Goal: Task Accomplishment & Management: Complete application form

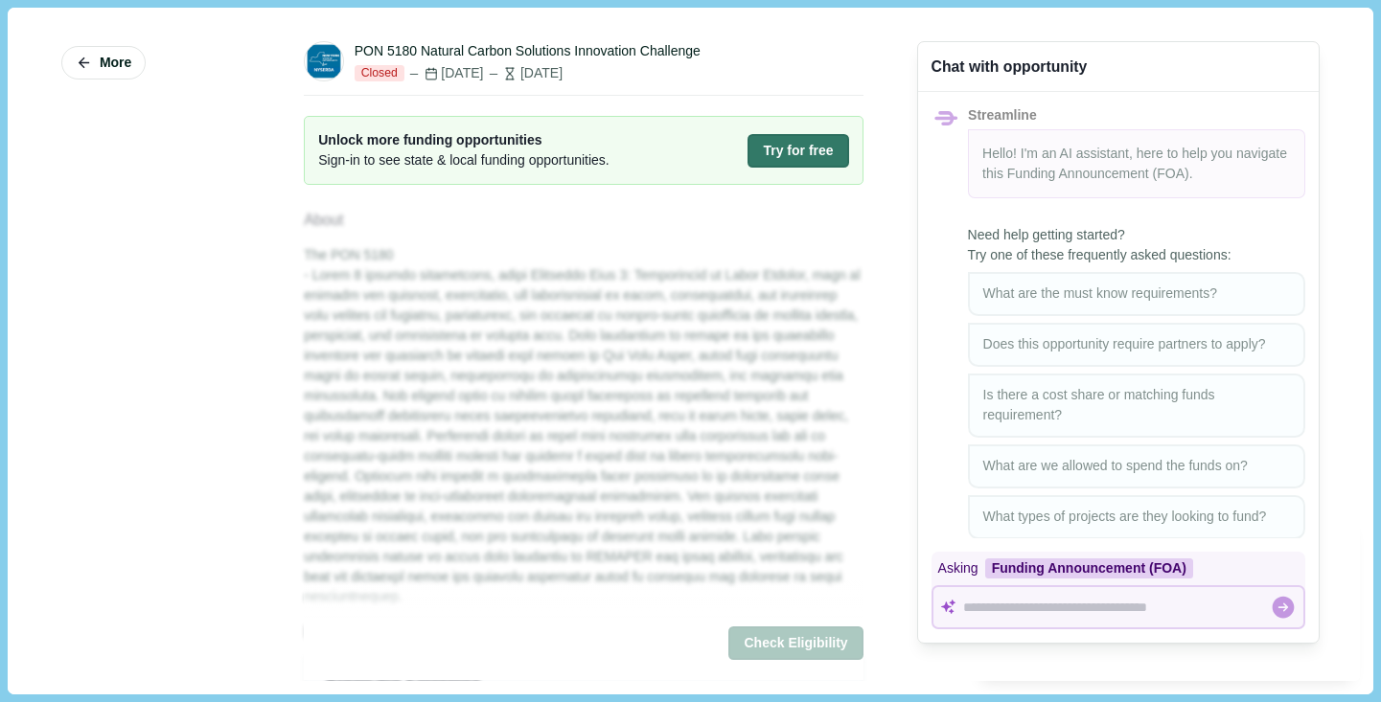
click at [836, 167] on button "Try for free" at bounding box center [797, 151] width 101 height 34
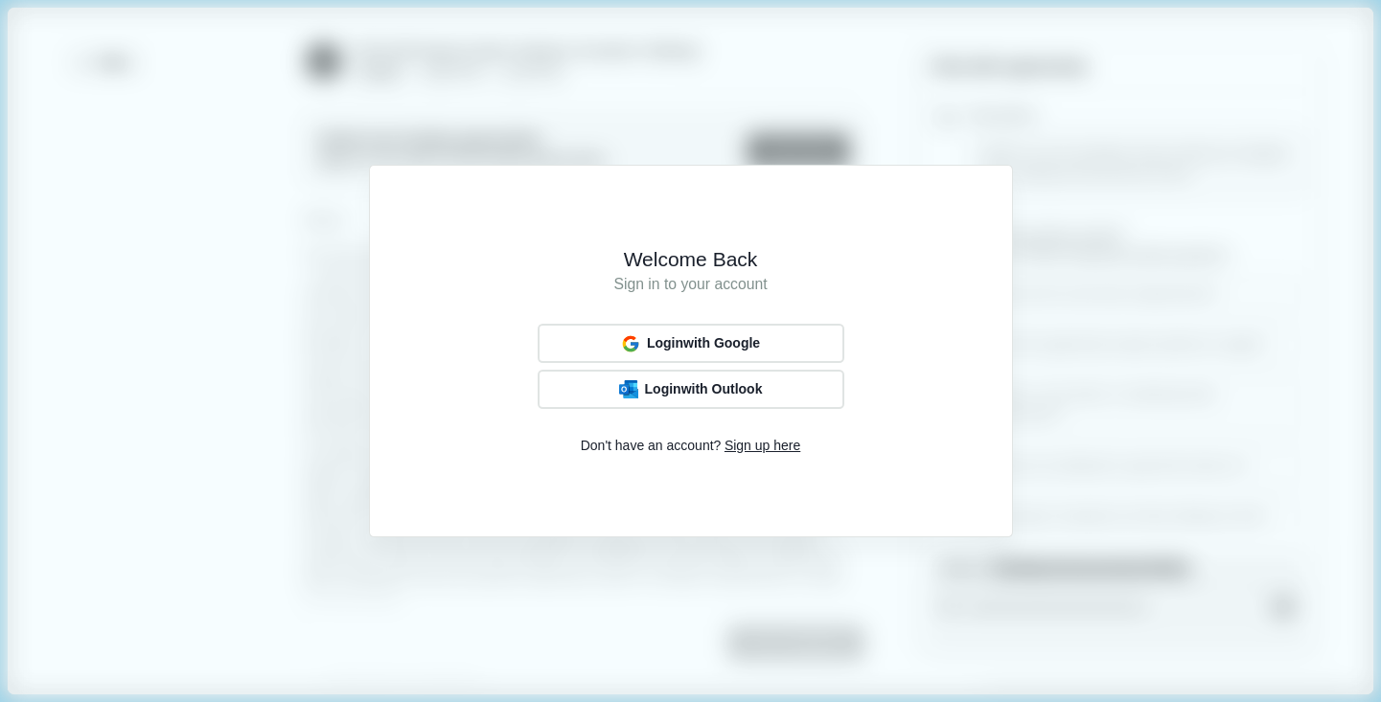
click at [893, 133] on div "Welcome Back Sign in to your account Login with Google Login with Outlook Don't…" at bounding box center [690, 351] width 1381 height 702
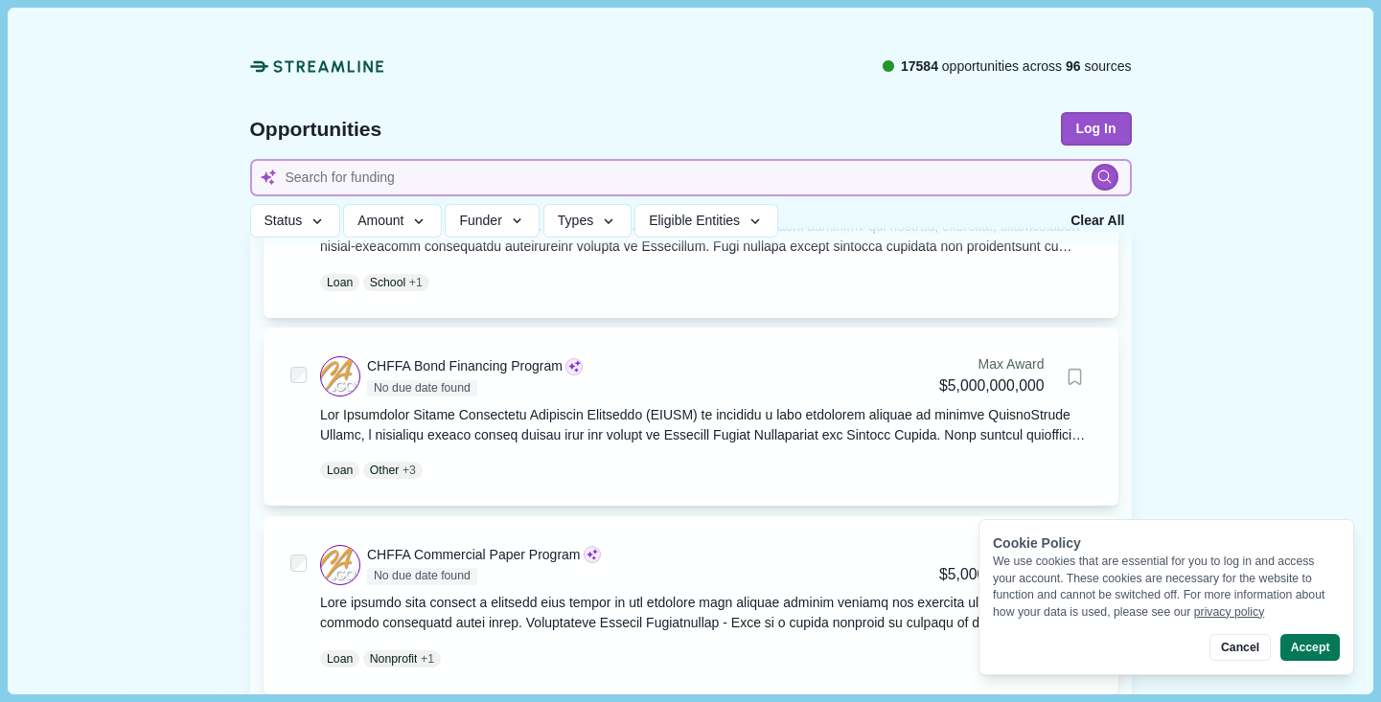
scroll to position [446, 0]
